Goal: Navigation & Orientation: Locate item on page

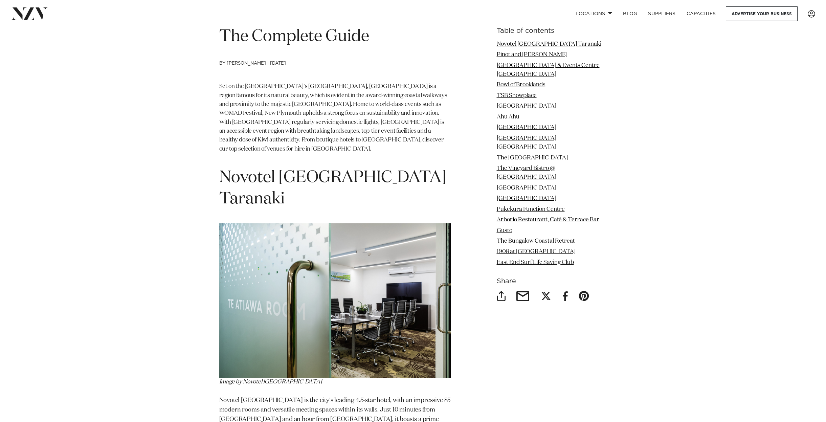
scroll to position [286, 0]
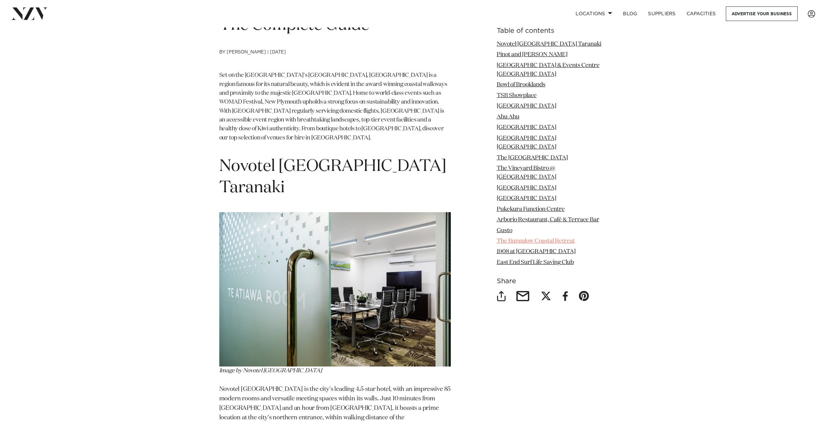
click at [545, 238] on link "The Bungalow Coastal Retreat" at bounding box center [536, 241] width 78 height 6
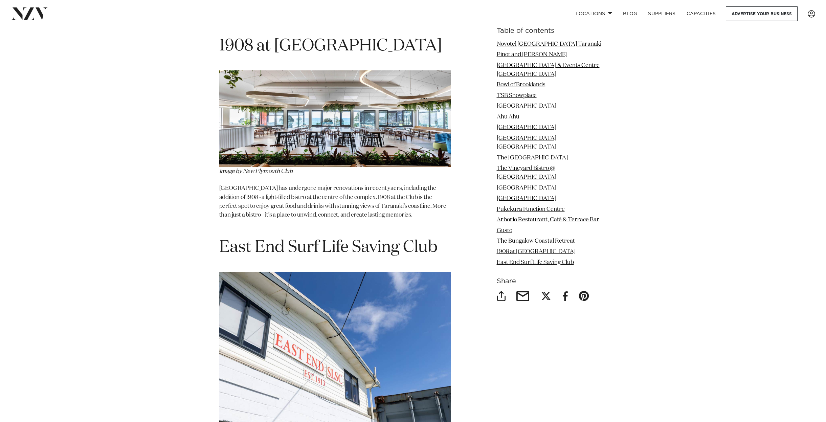
scroll to position [5112, 0]
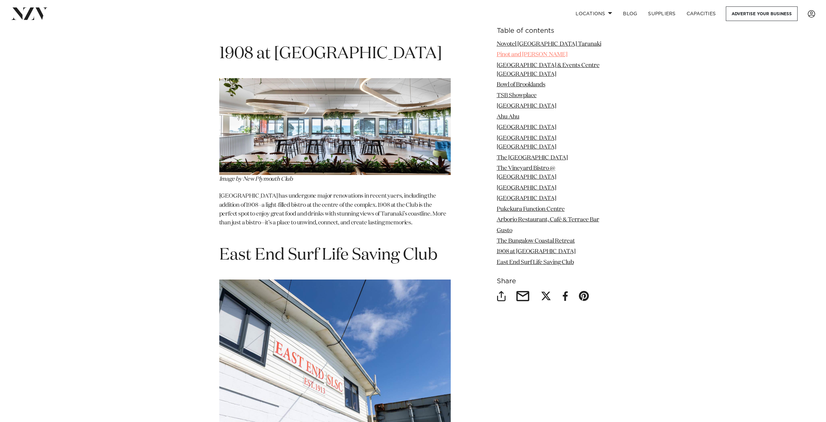
click at [522, 56] on link "Pinot and [PERSON_NAME]" at bounding box center [532, 55] width 71 height 6
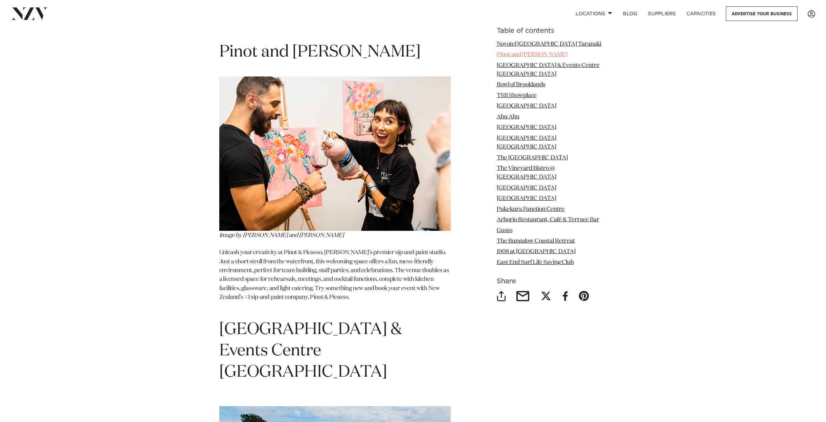
scroll to position [718, 0]
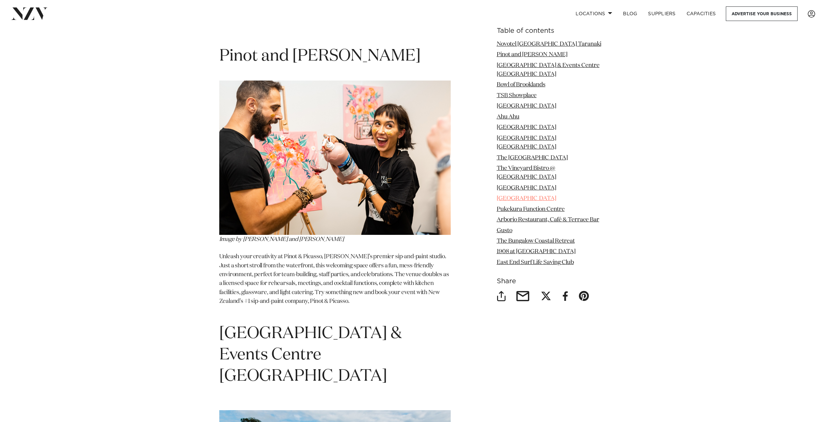
click at [519, 196] on link "[GEOGRAPHIC_DATA]" at bounding box center [527, 199] width 60 height 6
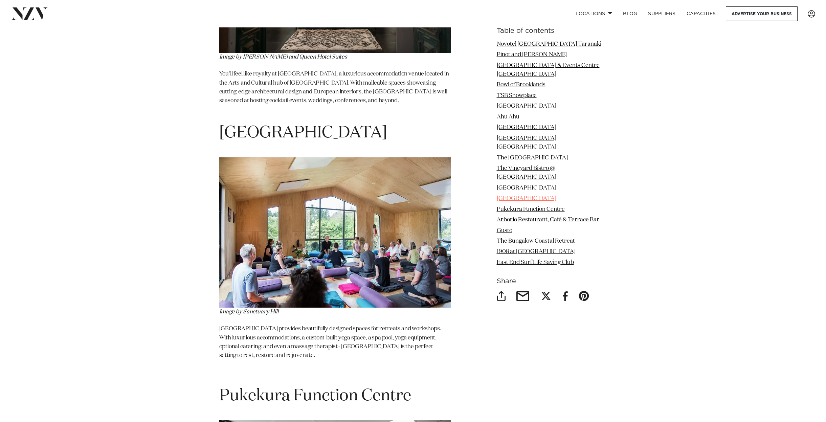
scroll to position [3708, 0]
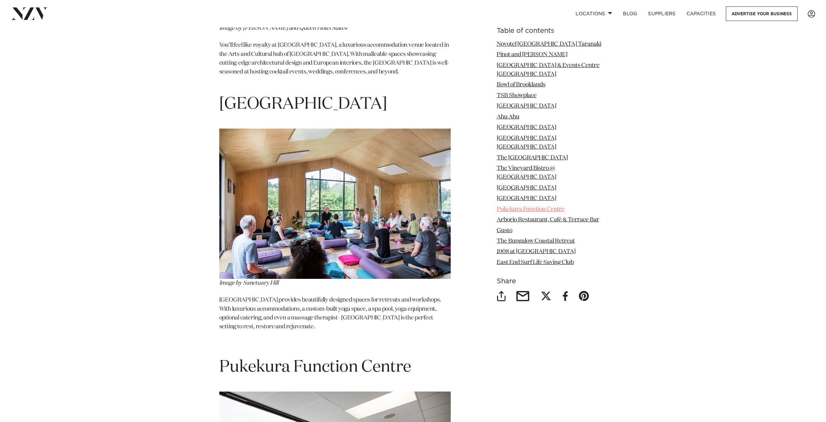
click at [520, 207] on link "Pukekura Function Centre" at bounding box center [531, 210] width 68 height 6
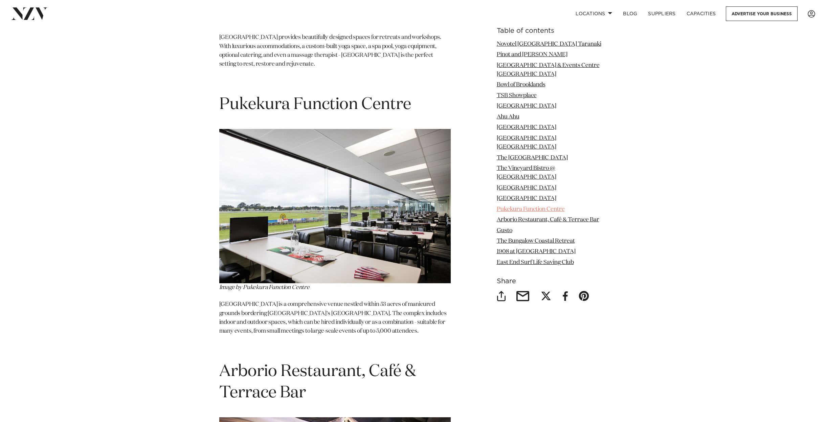
scroll to position [3971, 0]
click at [530, 217] on link "Arborio Restaurant, Café & Terrace Bar" at bounding box center [548, 220] width 103 height 6
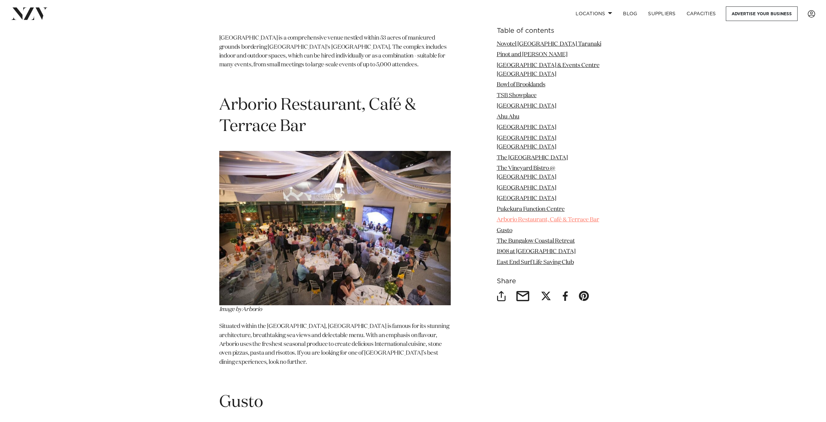
scroll to position [4239, 0]
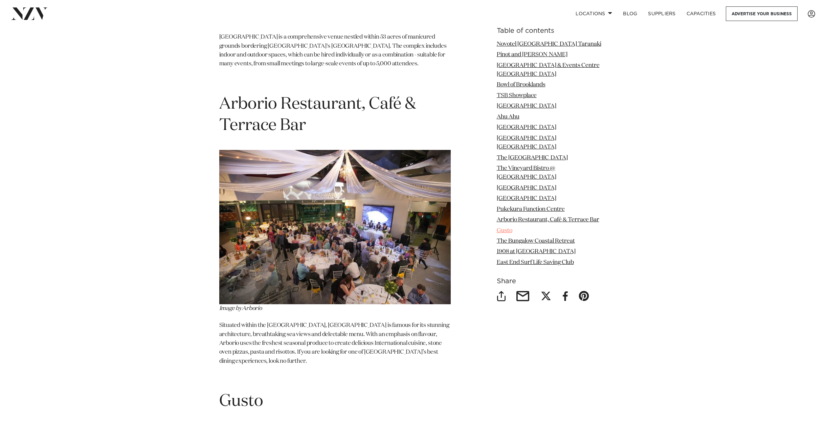
click at [508, 228] on link "Gusto" at bounding box center [505, 231] width 16 height 6
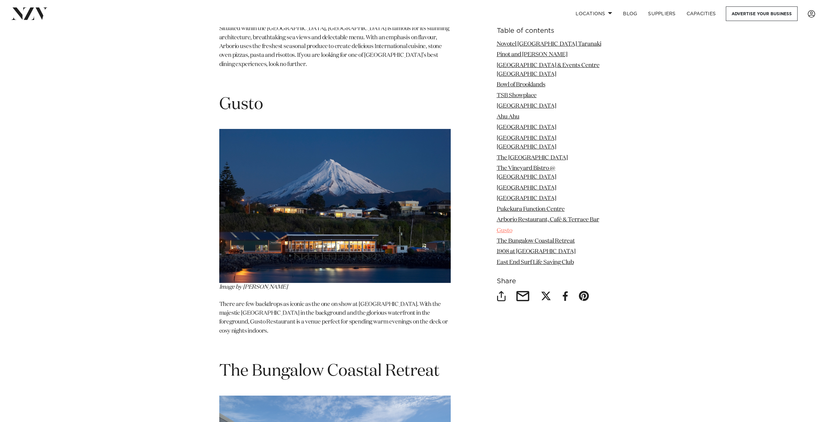
scroll to position [4536, 0]
click at [523, 238] on link "The Bungalow Coastal Retreat" at bounding box center [536, 241] width 78 height 6
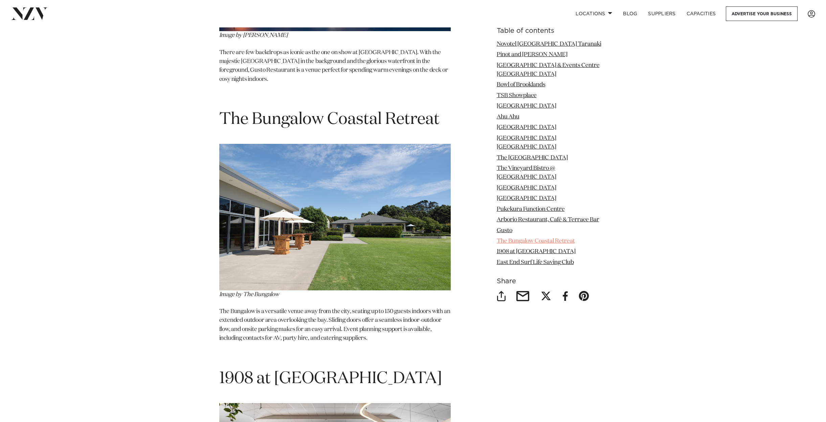
scroll to position [4803, 0]
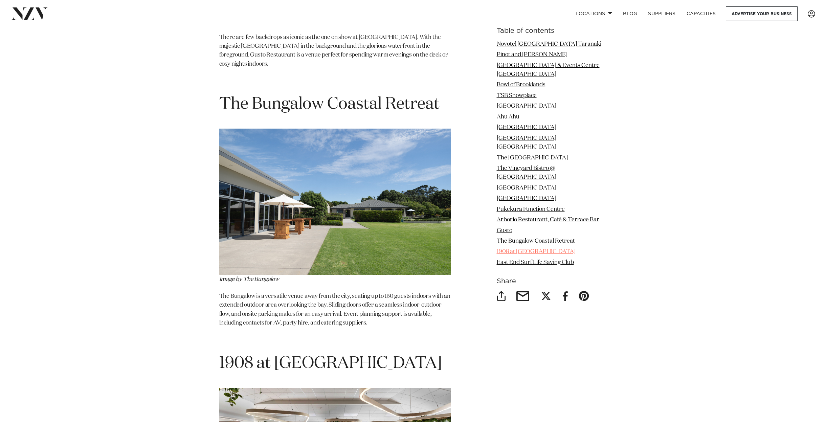
click at [536, 249] on link "1908 at [GEOGRAPHIC_DATA]" at bounding box center [536, 252] width 79 height 6
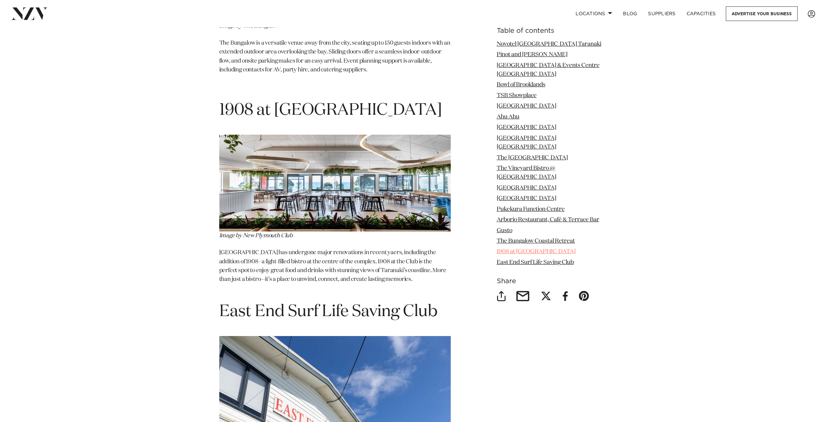
scroll to position [5062, 0]
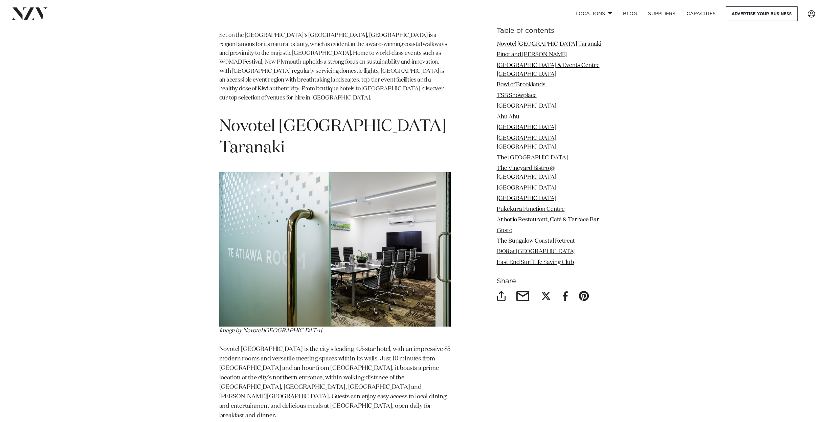
scroll to position [288, 0]
